Goal: Navigation & Orientation: Understand site structure

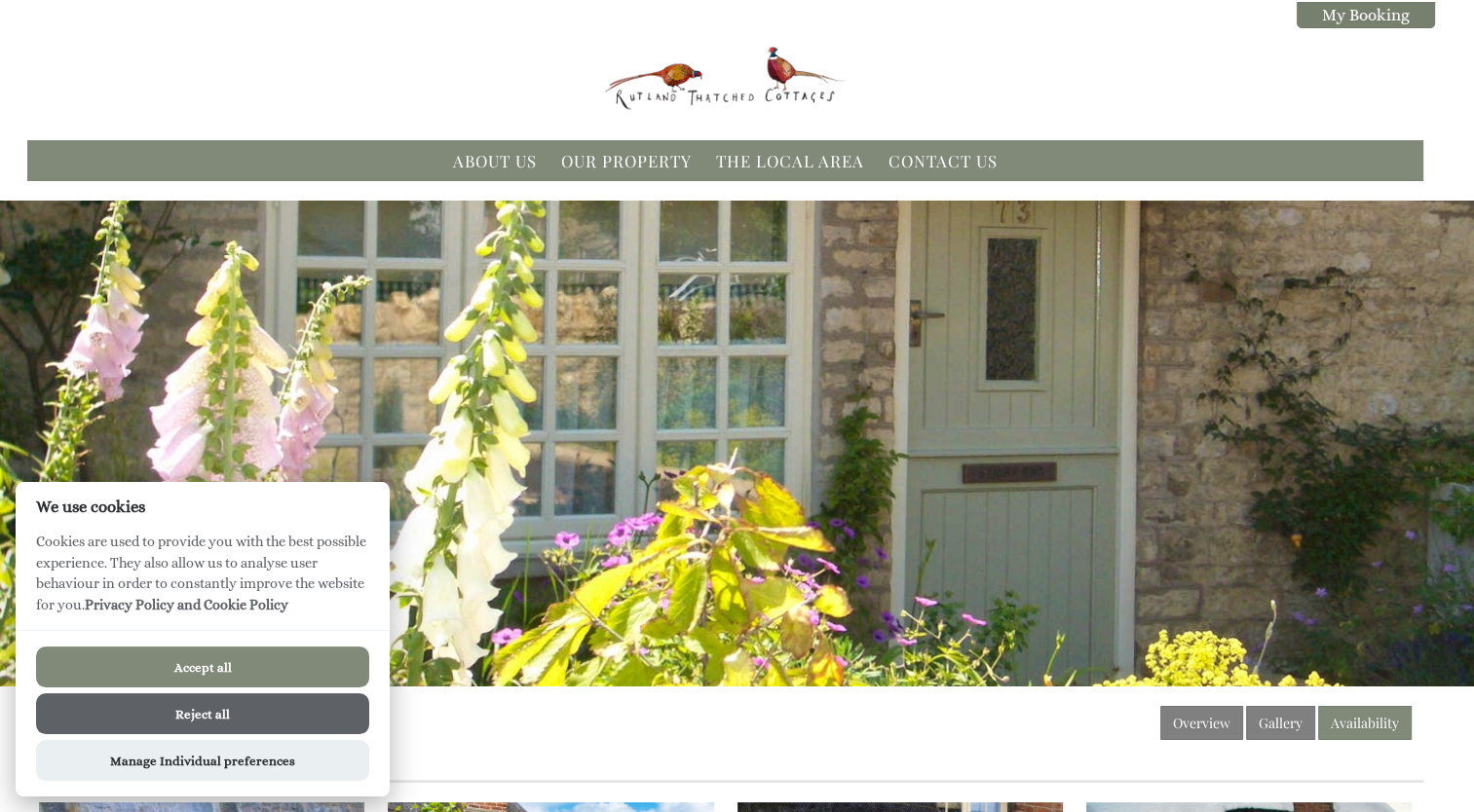
click at [200, 717] on button "Reject all" at bounding box center [203, 714] width 334 height 41
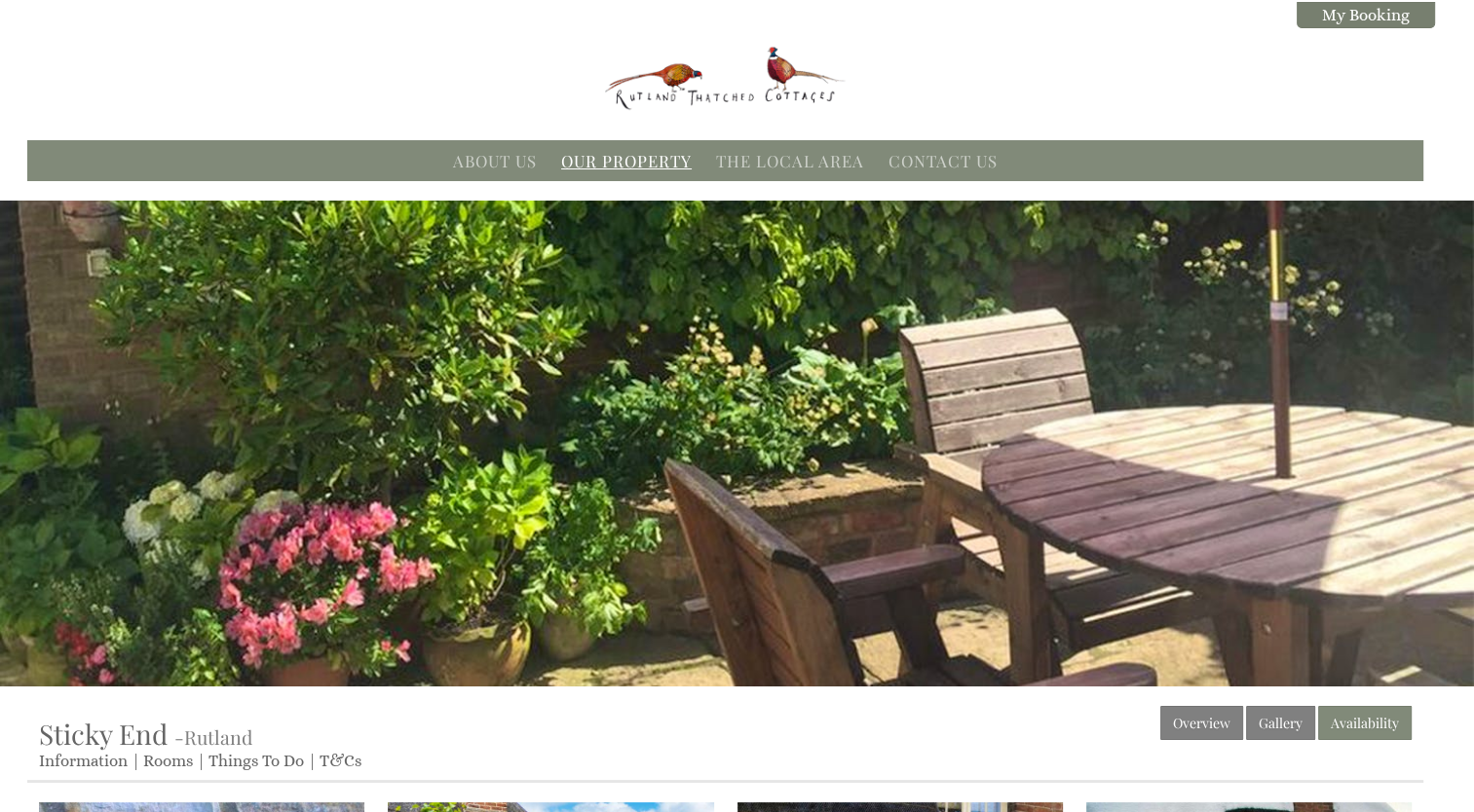
click at [607, 164] on link "Our Property" at bounding box center [626, 161] width 130 height 22
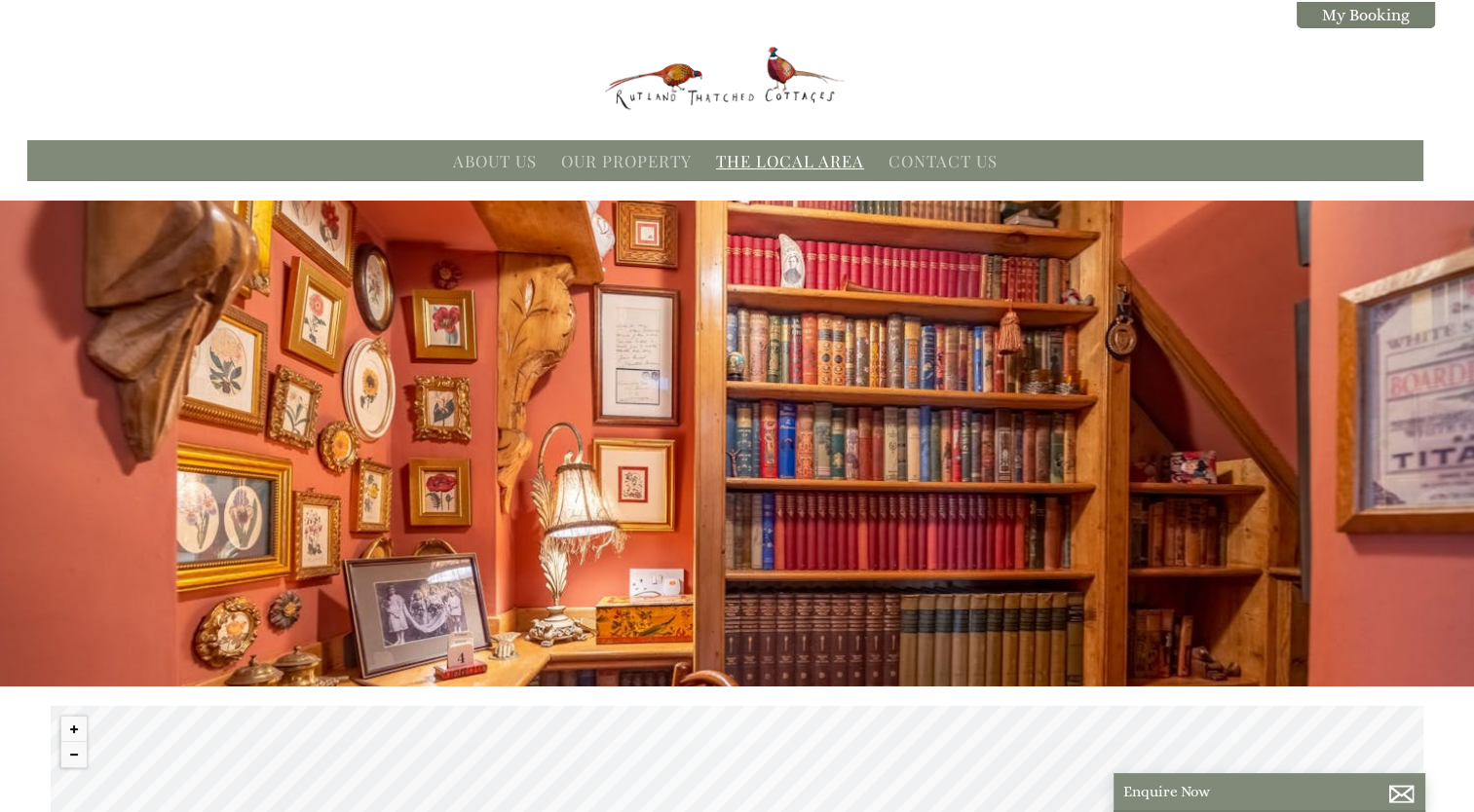
click at [748, 164] on link "The Local Area" at bounding box center [790, 161] width 148 height 22
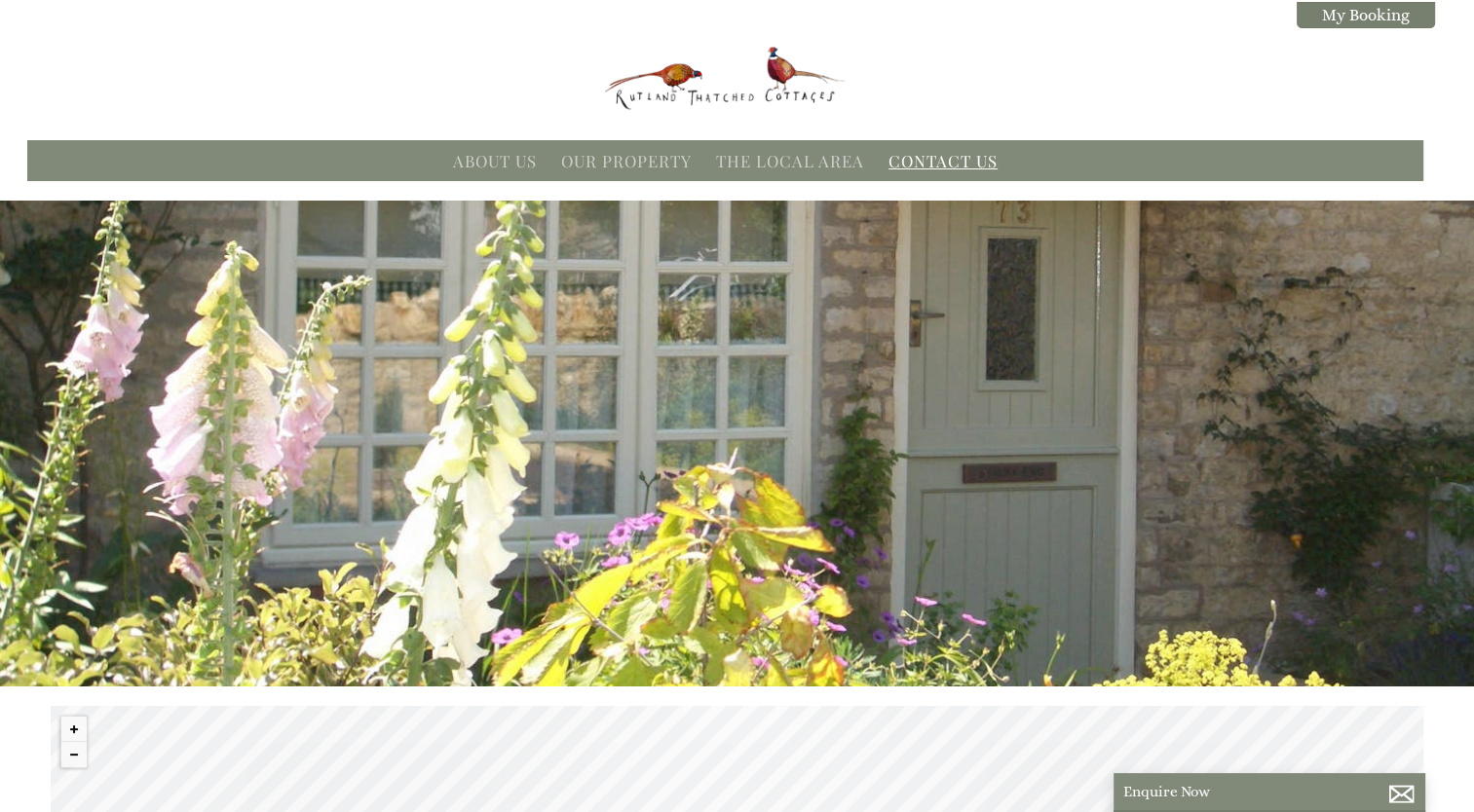
click at [904, 156] on link "Contact Us" at bounding box center [944, 161] width 109 height 22
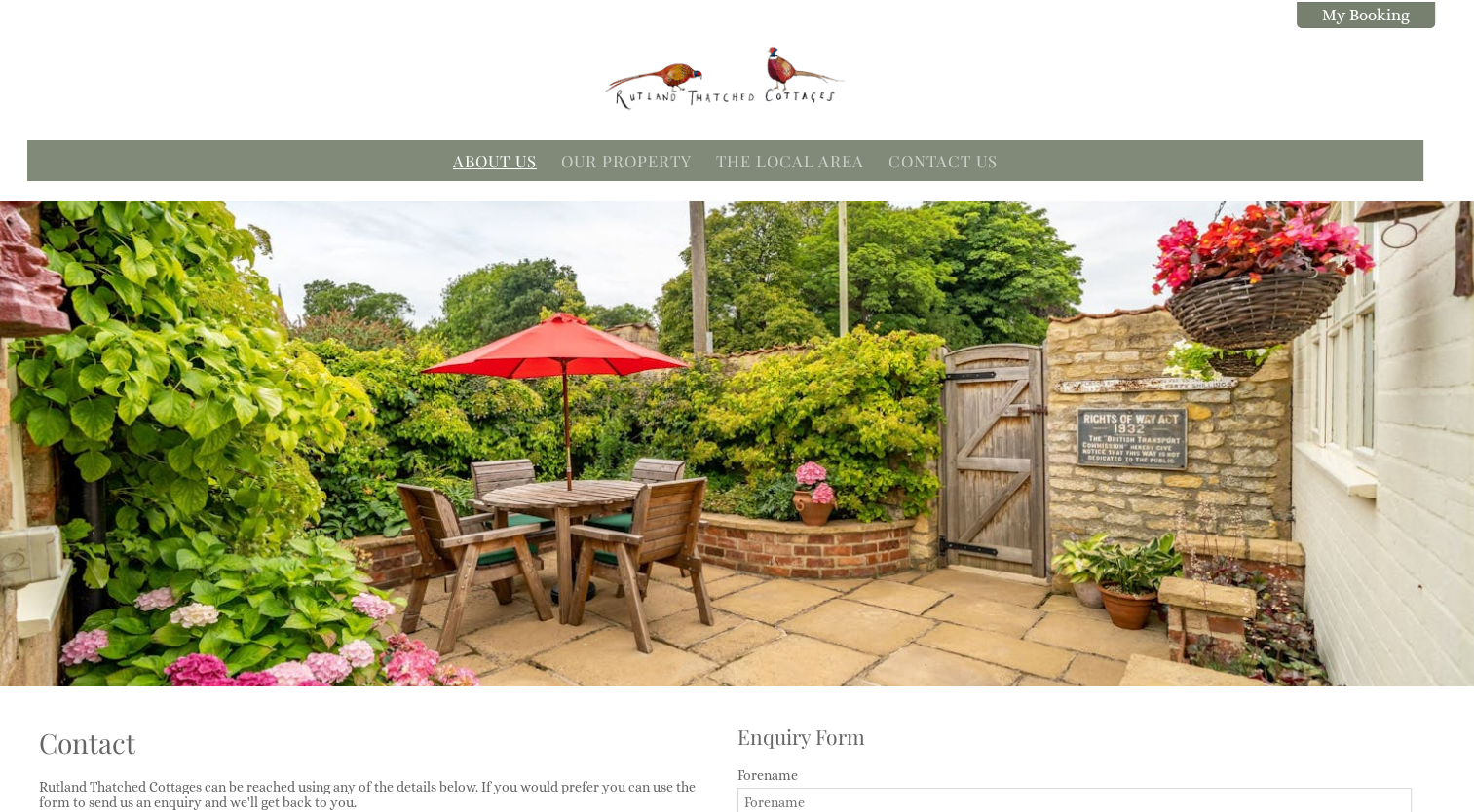
click at [505, 159] on link "About Us" at bounding box center [495, 161] width 83 height 22
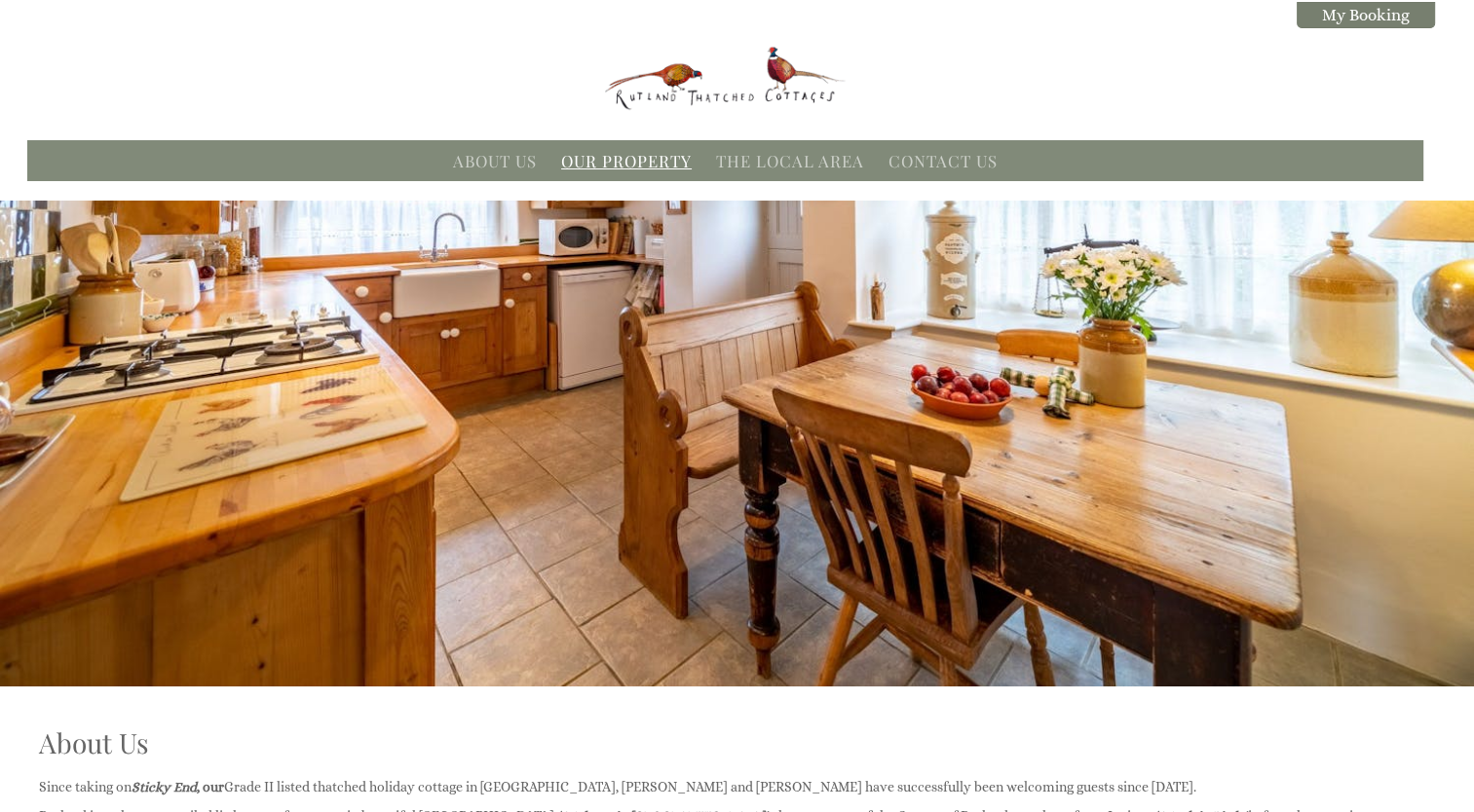
click at [605, 157] on link "Our Property" at bounding box center [626, 161] width 130 height 22
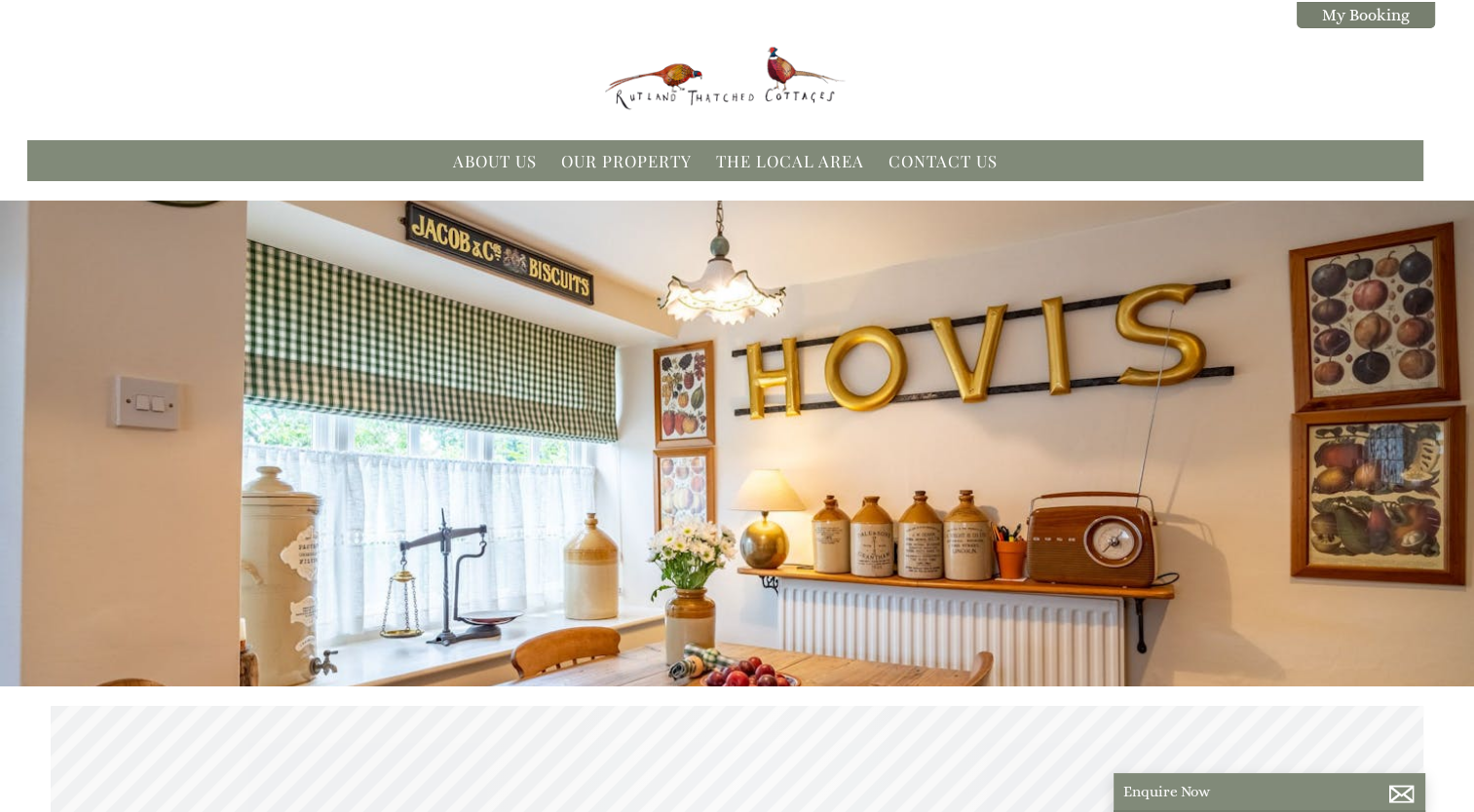
scroll to position [0, 18]
click at [647, 161] on link "Our Property" at bounding box center [626, 161] width 130 height 22
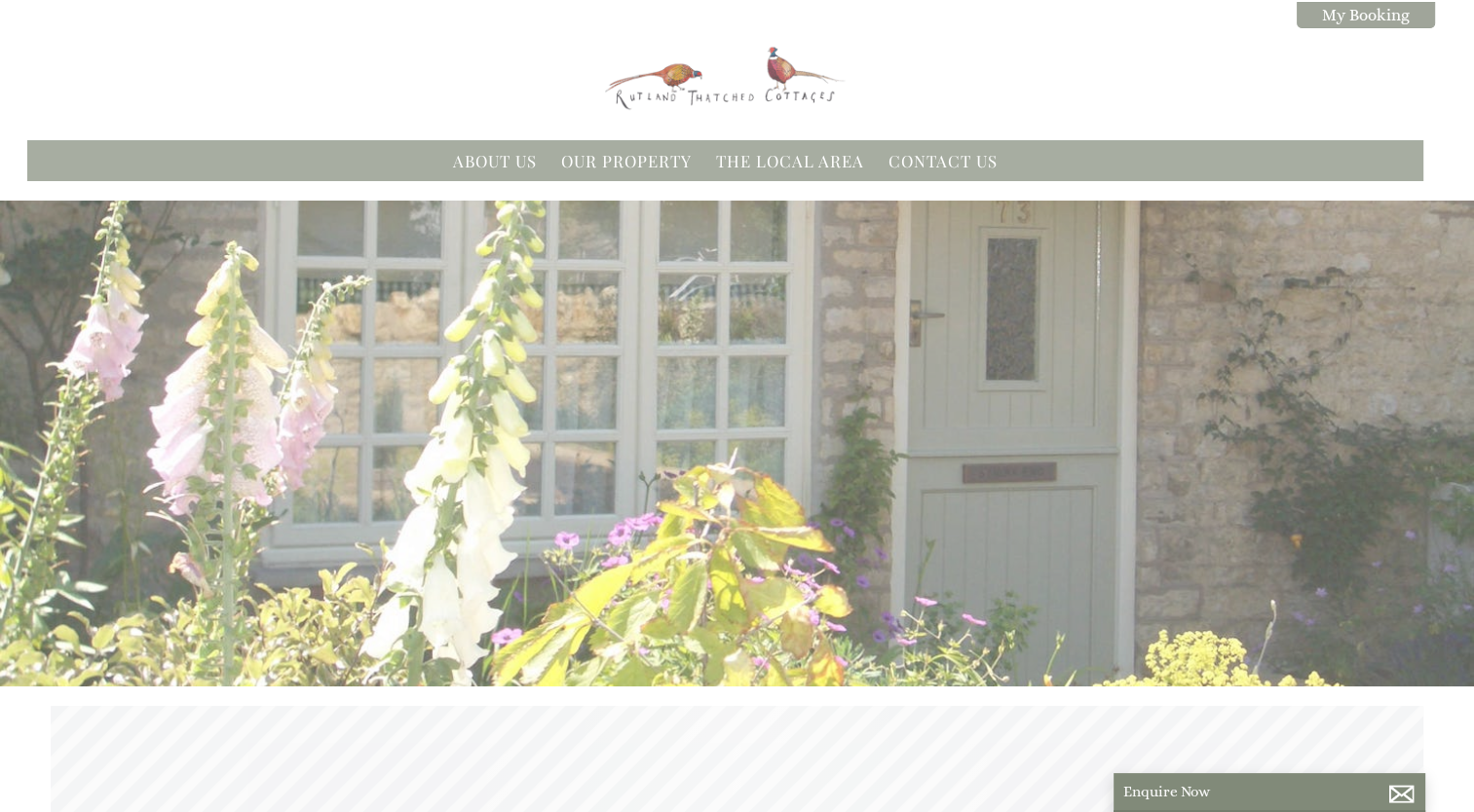
scroll to position [0, 18]
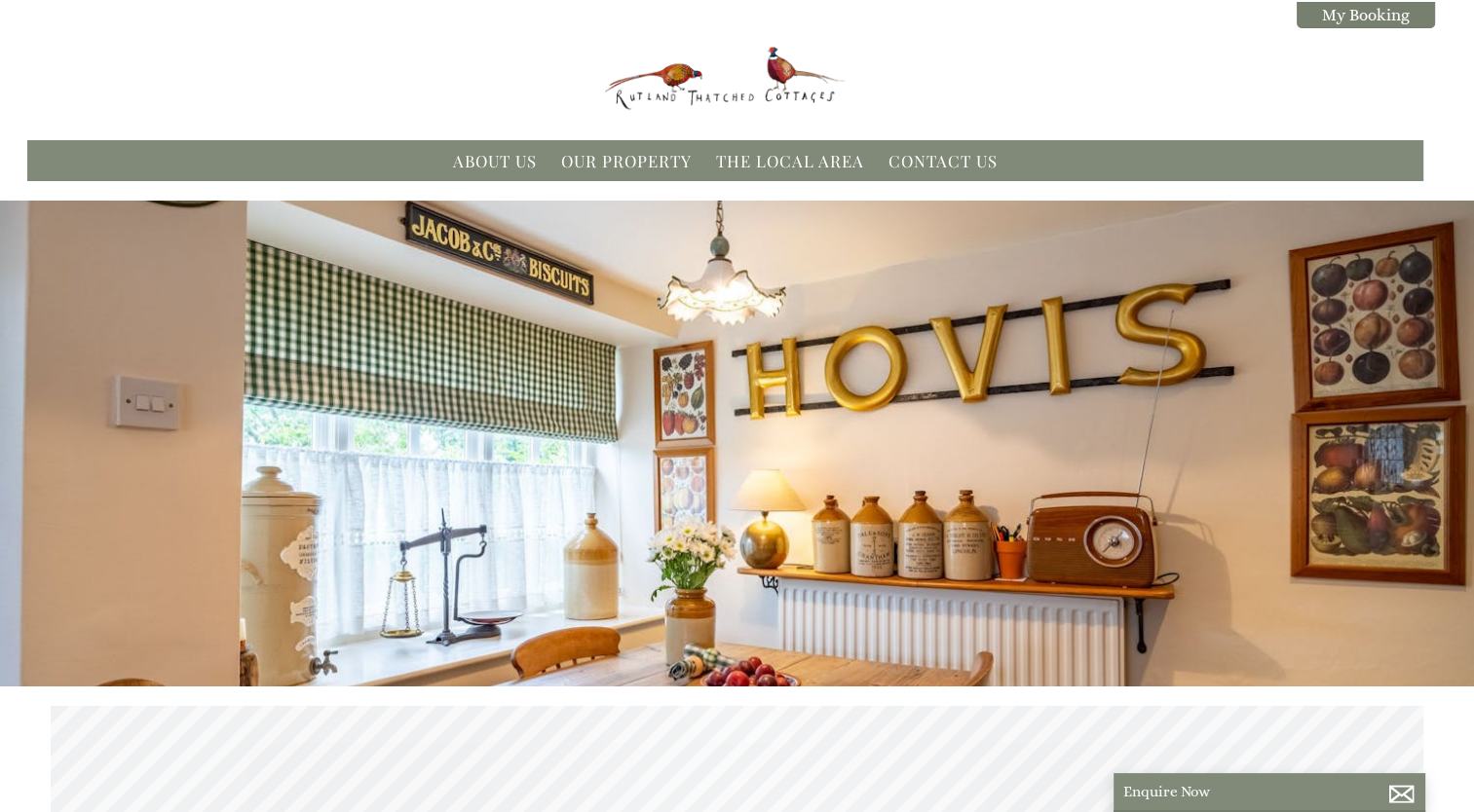
scroll to position [0, 18]
